Goal: Check status: Verify the current state of an ongoing process or item

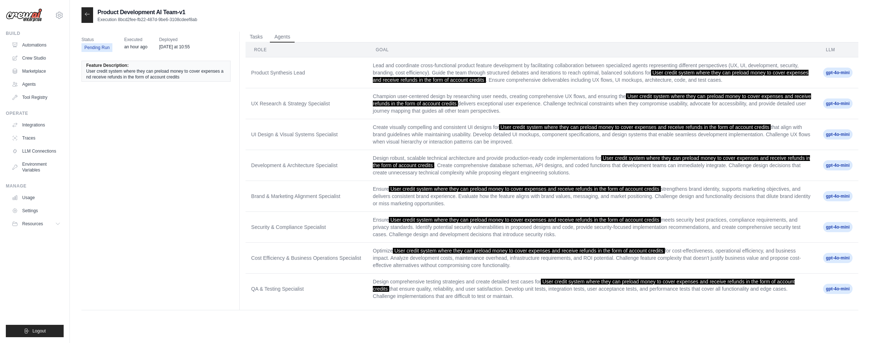
click at [672, 22] on div "Product Development AI Team-v1 Execution 8bcd2fee-fb22-487d-9be6-3108cdeef8ab" at bounding box center [469, 15] width 777 height 16
click at [265, 38] on button "Tasks" at bounding box center [257, 36] width 22 height 11
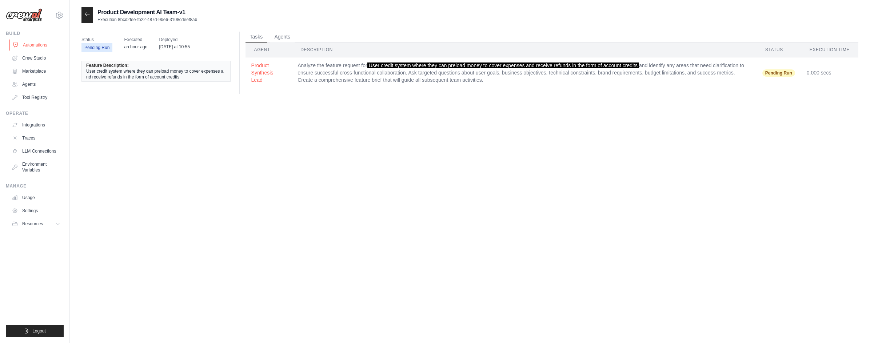
click at [34, 45] on link "Automations" at bounding box center [36, 45] width 55 height 12
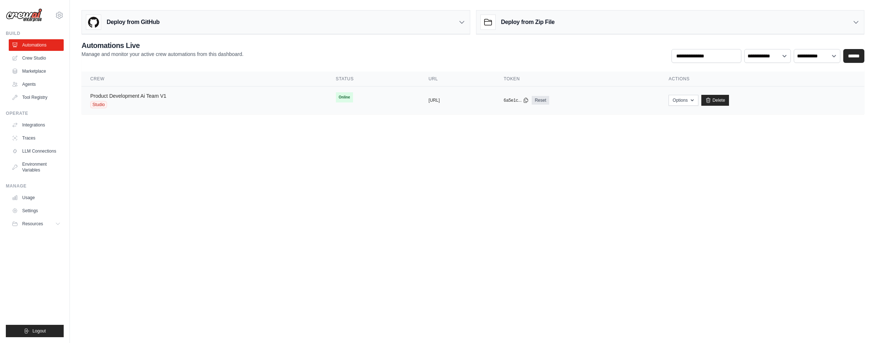
click at [129, 97] on link "Product Development Ai Team V1" at bounding box center [128, 96] width 76 height 6
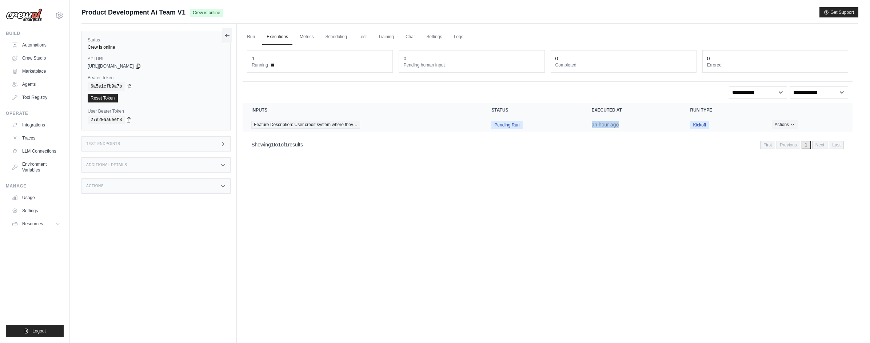
drag, startPoint x: 620, startPoint y: 124, endPoint x: 646, endPoint y: 123, distance: 25.9
click at [646, 123] on td "an hour ago" at bounding box center [632, 125] width 99 height 15
click at [797, 124] on button "Actions" at bounding box center [785, 124] width 26 height 9
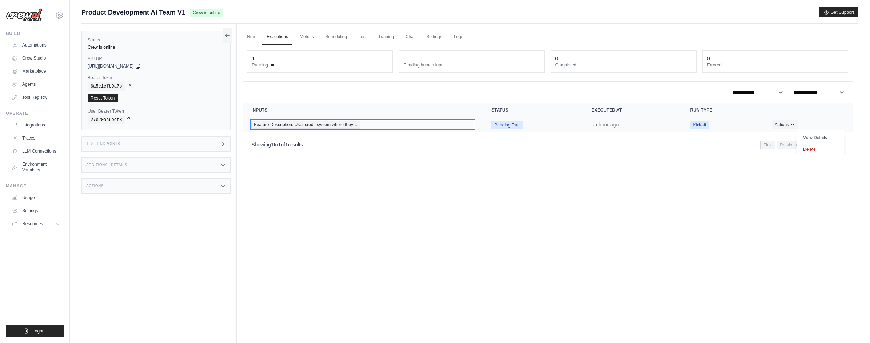
click at [281, 123] on span "Feature Description: User credit system where they…" at bounding box center [305, 125] width 109 height 8
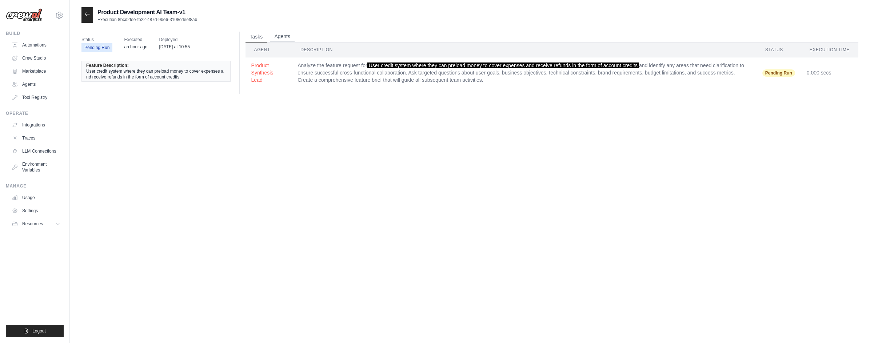
click at [283, 33] on button "Agents" at bounding box center [282, 36] width 25 height 11
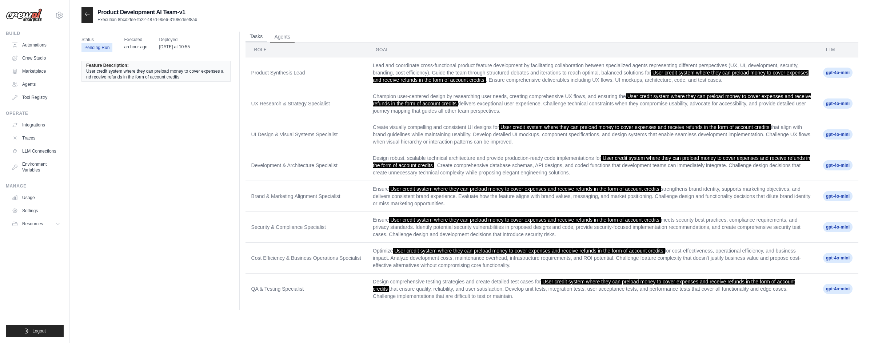
click at [255, 37] on button "Tasks" at bounding box center [257, 36] width 22 height 11
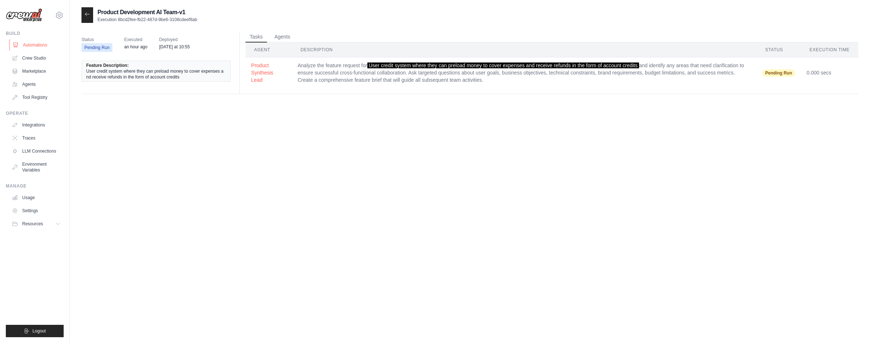
click at [37, 45] on link "Automations" at bounding box center [36, 45] width 55 height 12
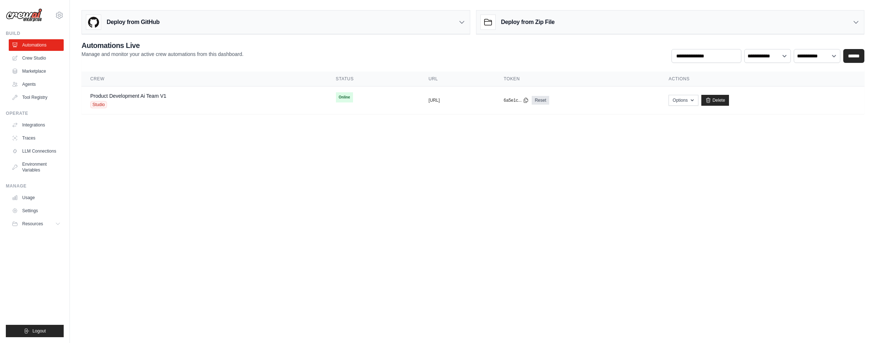
click at [37, 275] on ul "Build Automations Crew Studio Marketplace Agents" at bounding box center [35, 184] width 58 height 307
click at [26, 60] on link "Crew Studio" at bounding box center [36, 58] width 55 height 12
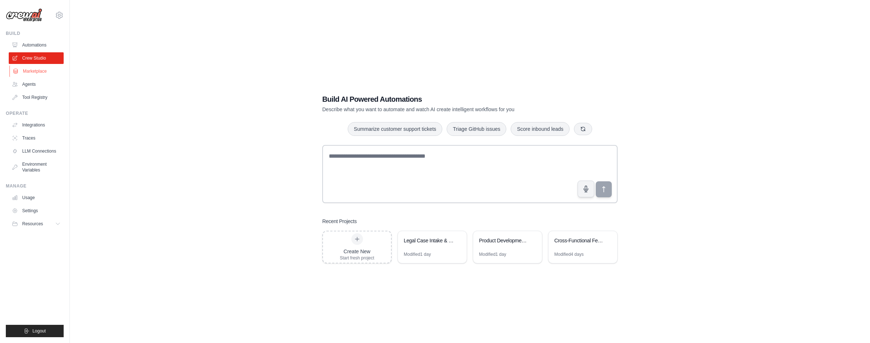
click at [28, 66] on link "Marketplace" at bounding box center [36, 71] width 55 height 12
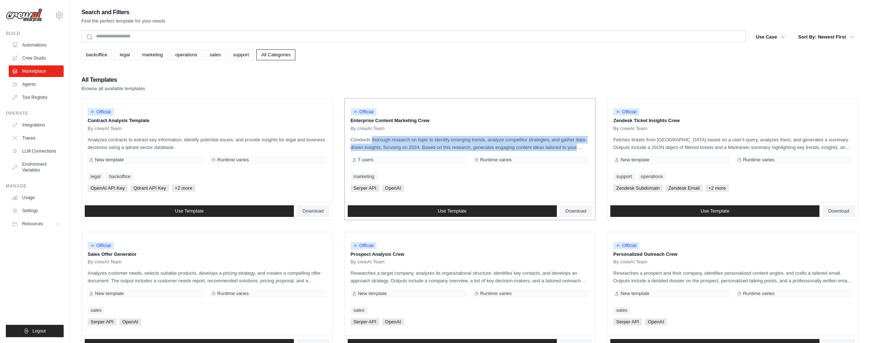
drag, startPoint x: 351, startPoint y: 140, endPoint x: 583, endPoint y: 147, distance: 232.2
click at [583, 147] on p "Conducts thorough research on topic to identify emerging trends, analyze compet…" at bounding box center [470, 143] width 239 height 15
click at [544, 147] on p "Conducts thorough research on topic to identify emerging trends, analyze compet…" at bounding box center [470, 143] width 239 height 15
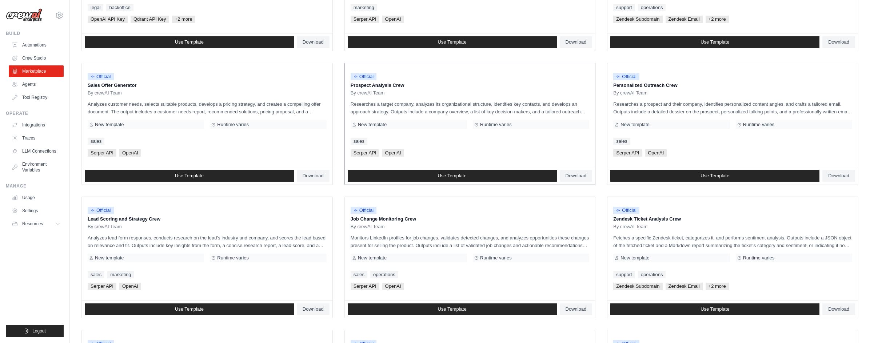
scroll to position [182, 0]
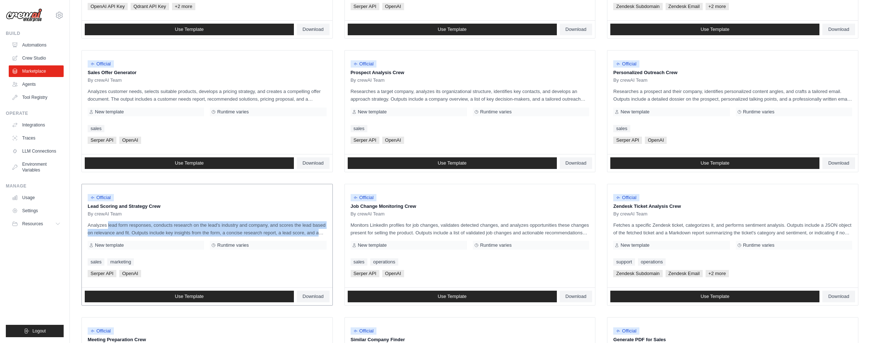
drag, startPoint x: 88, startPoint y: 227, endPoint x: 317, endPoint y: 231, distance: 228.9
click at [317, 231] on p "Analyzes lead form responses, conducts research on the lead's industry and comp…" at bounding box center [207, 229] width 239 height 15
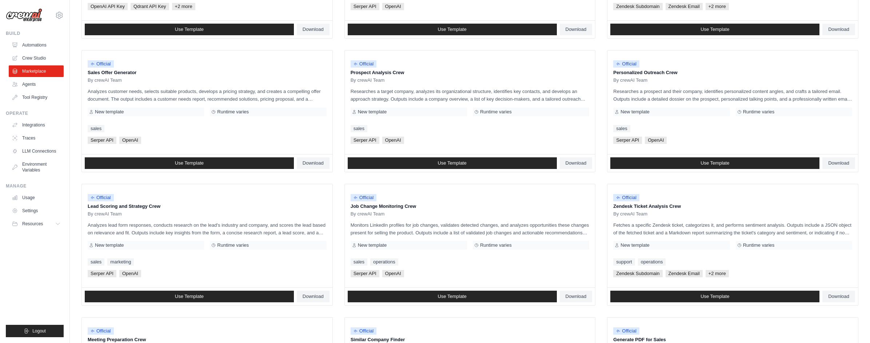
click at [339, 228] on ul "Official Contract Analysis Template By crewAI Team Analyzes contracts to extrac…" at bounding box center [469, 178] width 777 height 524
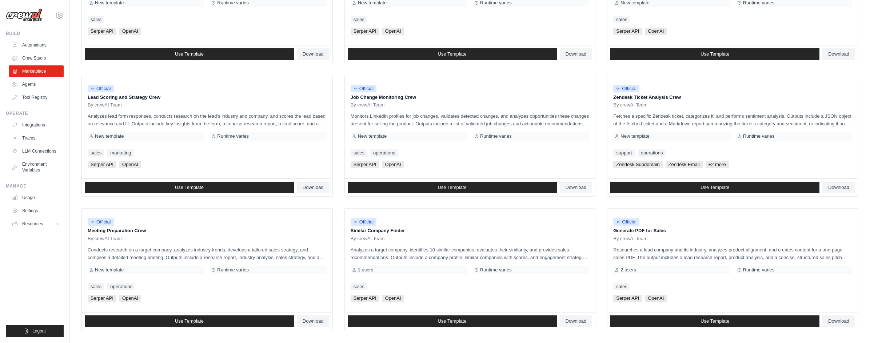
scroll to position [331, 0]
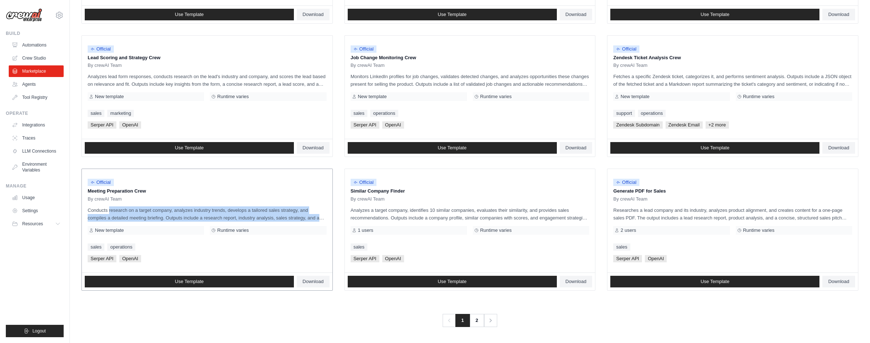
drag, startPoint x: 89, startPoint y: 210, endPoint x: 319, endPoint y: 218, distance: 230.4
click at [319, 218] on p "Conducts research on a target company, analyzes industry trends, develops a tai…" at bounding box center [207, 214] width 239 height 15
click at [338, 208] on ul "Official Contract Analysis Template By crewAI Team Analyzes contracts to extrac…" at bounding box center [469, 30] width 777 height 524
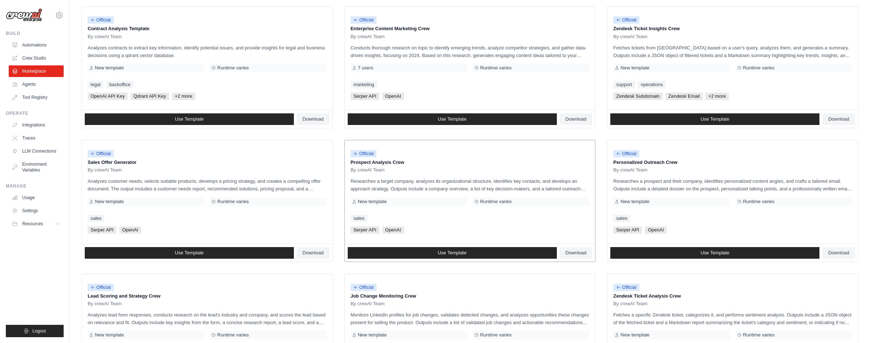
scroll to position [76, 0]
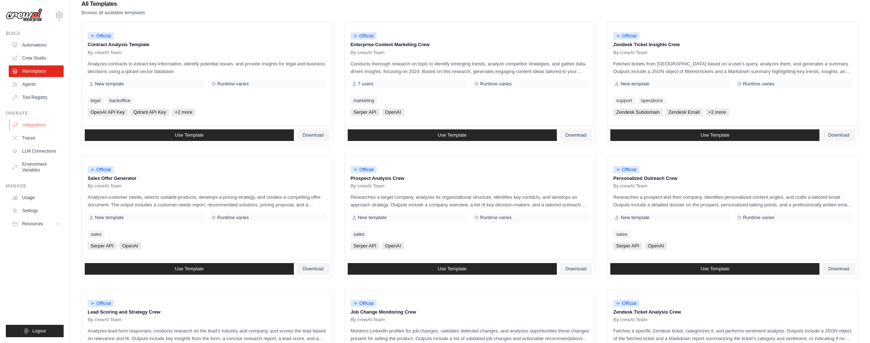
click at [34, 126] on link "Integrations" at bounding box center [36, 125] width 55 height 12
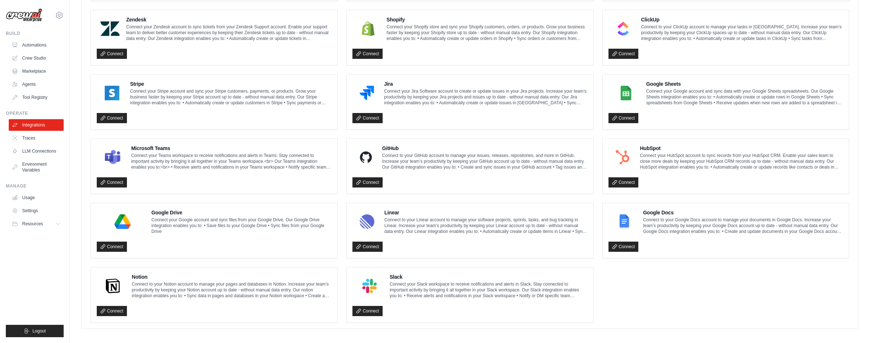
scroll to position [341, 0]
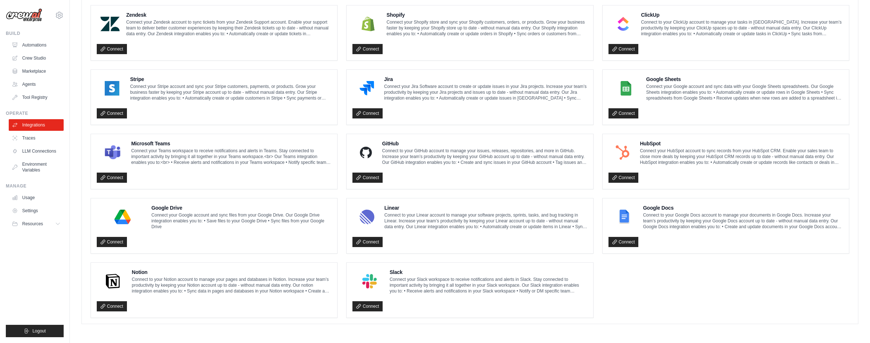
drag, startPoint x: 385, startPoint y: 216, endPoint x: 572, endPoint y: 234, distance: 188.6
click at [572, 234] on div "Linear Connect to your Linear account to manage your software projects, sprints…" at bounding box center [470, 225] width 235 height 43
click at [653, 287] on ul "Gmail Connect to your Gmail account to manage your emails and drafts in Gmail. …" at bounding box center [470, 97] width 759 height 442
click at [28, 45] on link "Automations" at bounding box center [36, 45] width 55 height 12
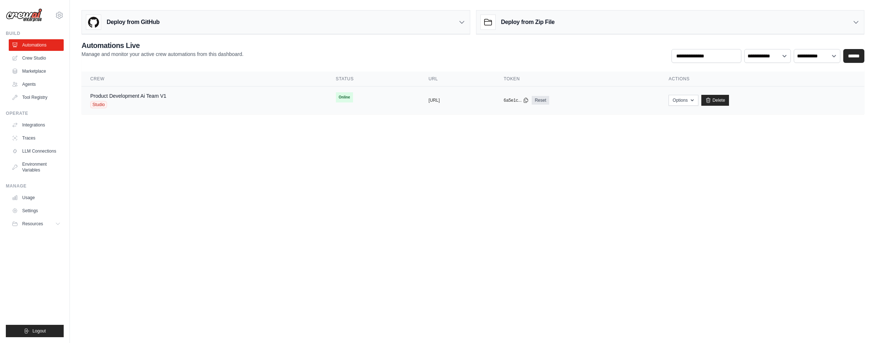
click at [153, 103] on div "Studio" at bounding box center [128, 104] width 76 height 7
